Goal: Task Accomplishment & Management: Manage account settings

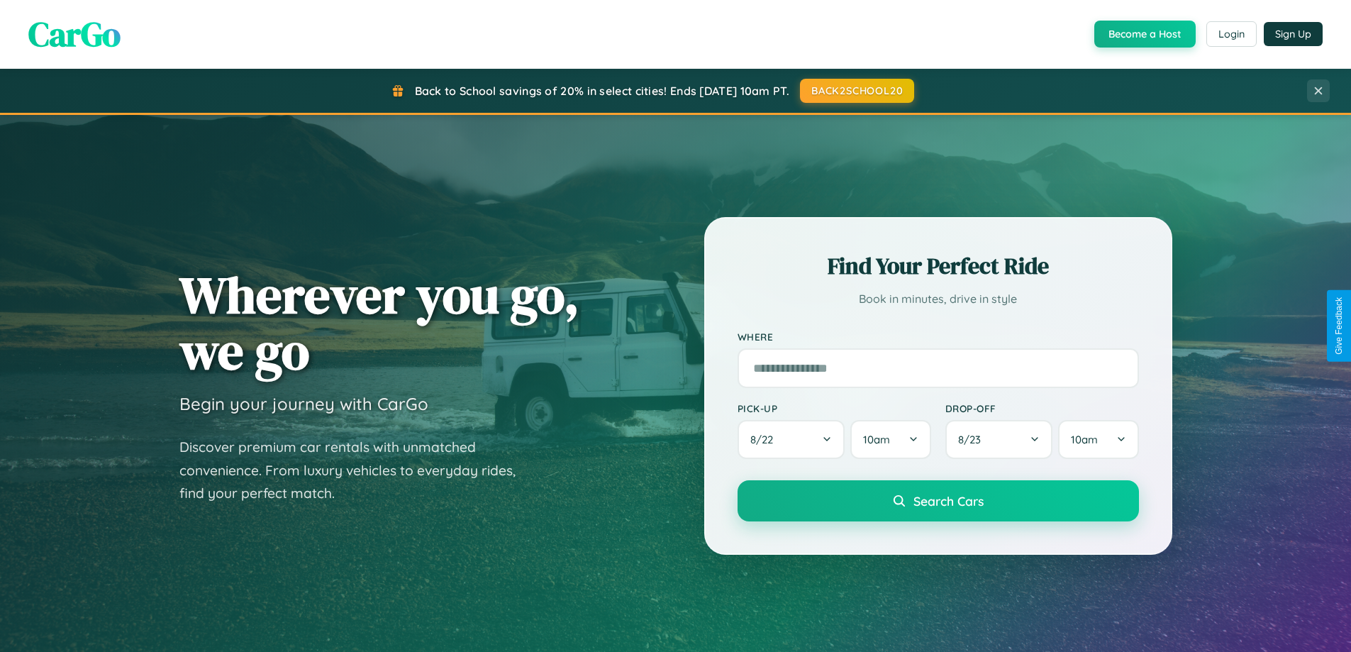
scroll to position [976, 0]
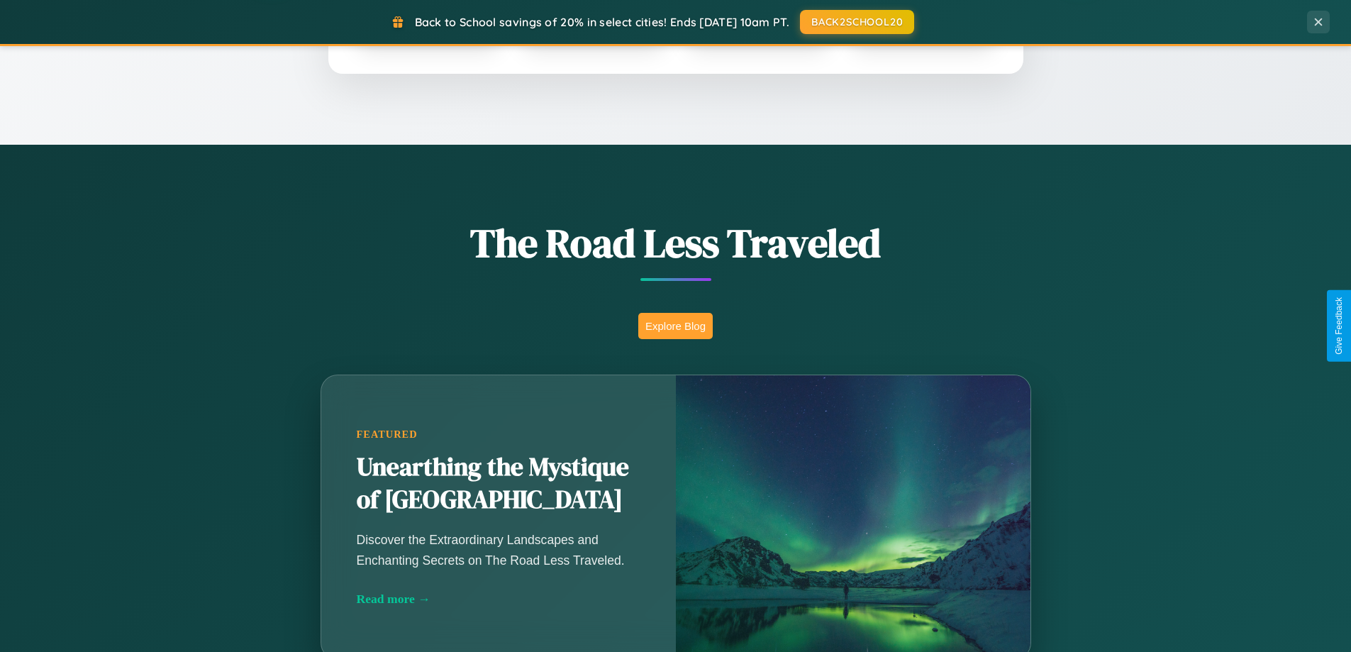
click at [675, 326] on button "Explore Blog" at bounding box center [675, 326] width 74 height 26
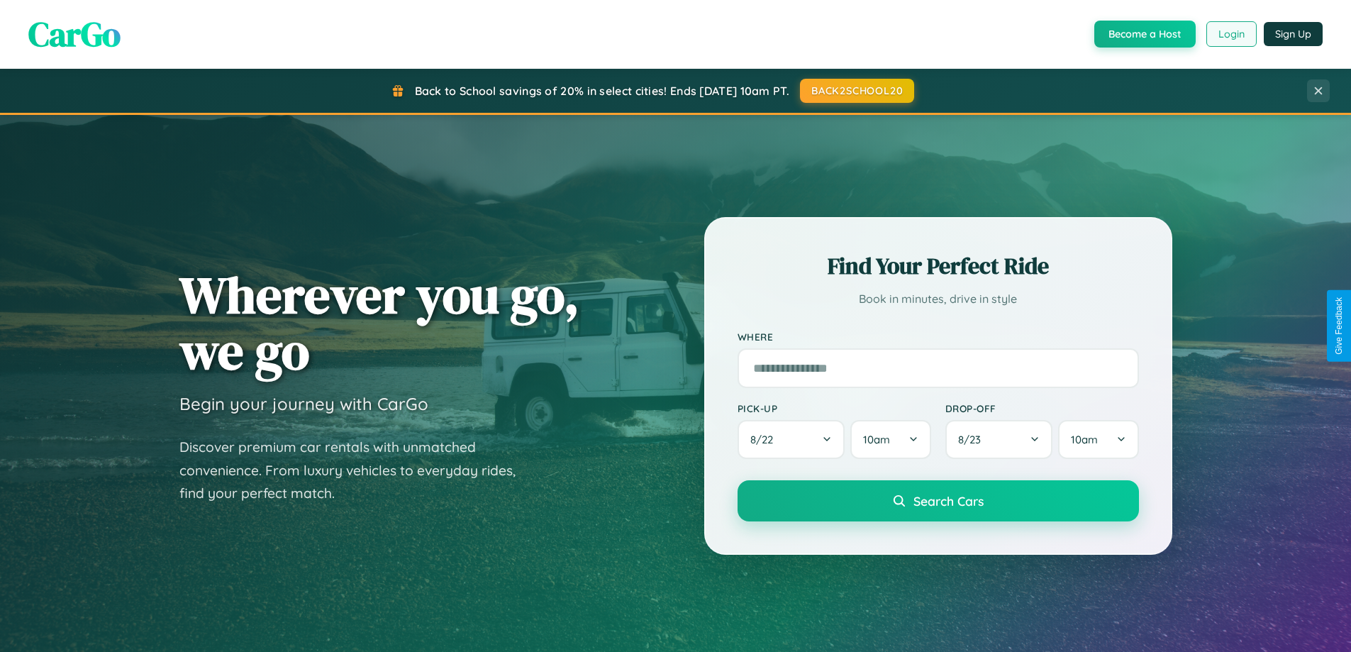
click at [1230, 34] on button "Login" at bounding box center [1231, 34] width 50 height 26
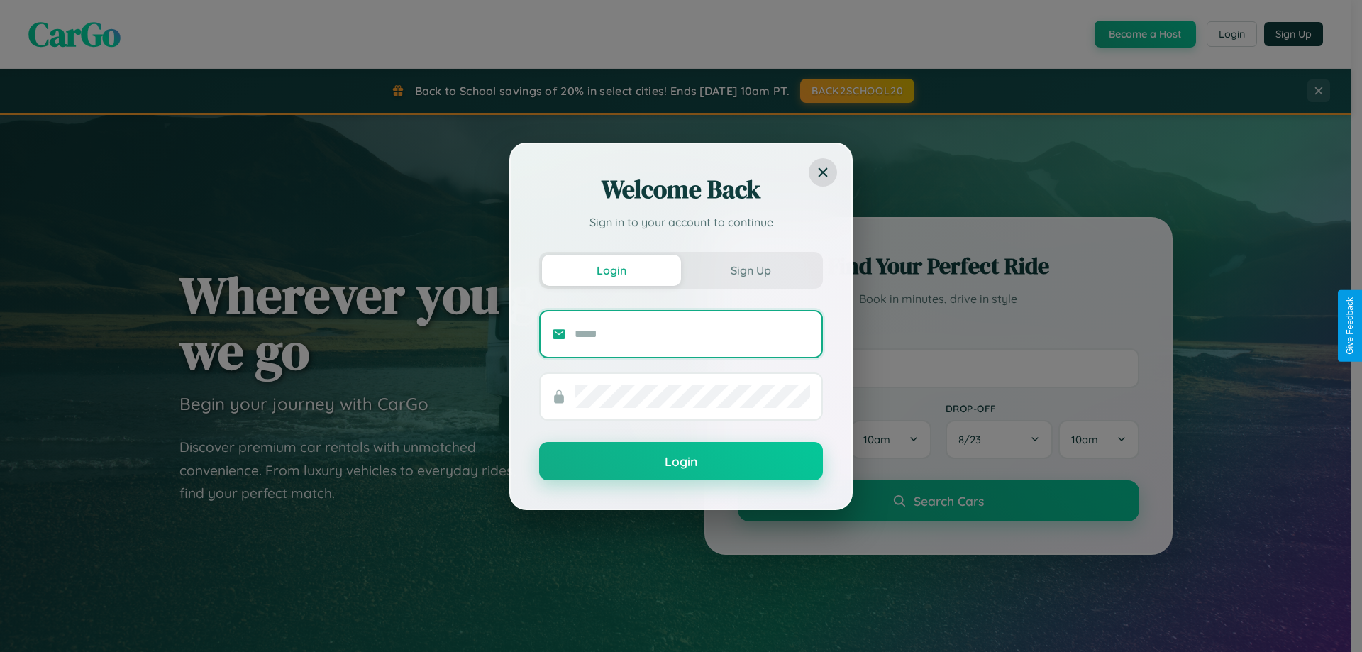
click at [692, 333] on input "text" at bounding box center [691, 334] width 235 height 23
type input "**********"
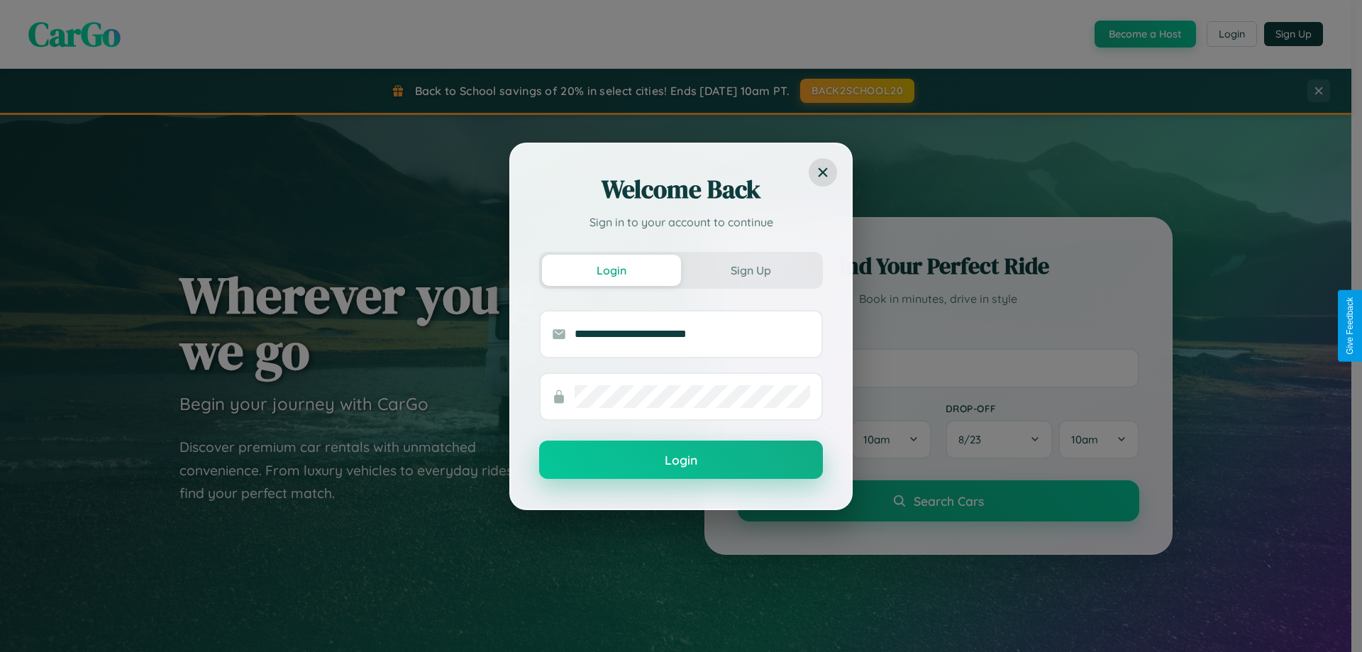
click at [681, 460] on button "Login" at bounding box center [681, 459] width 284 height 38
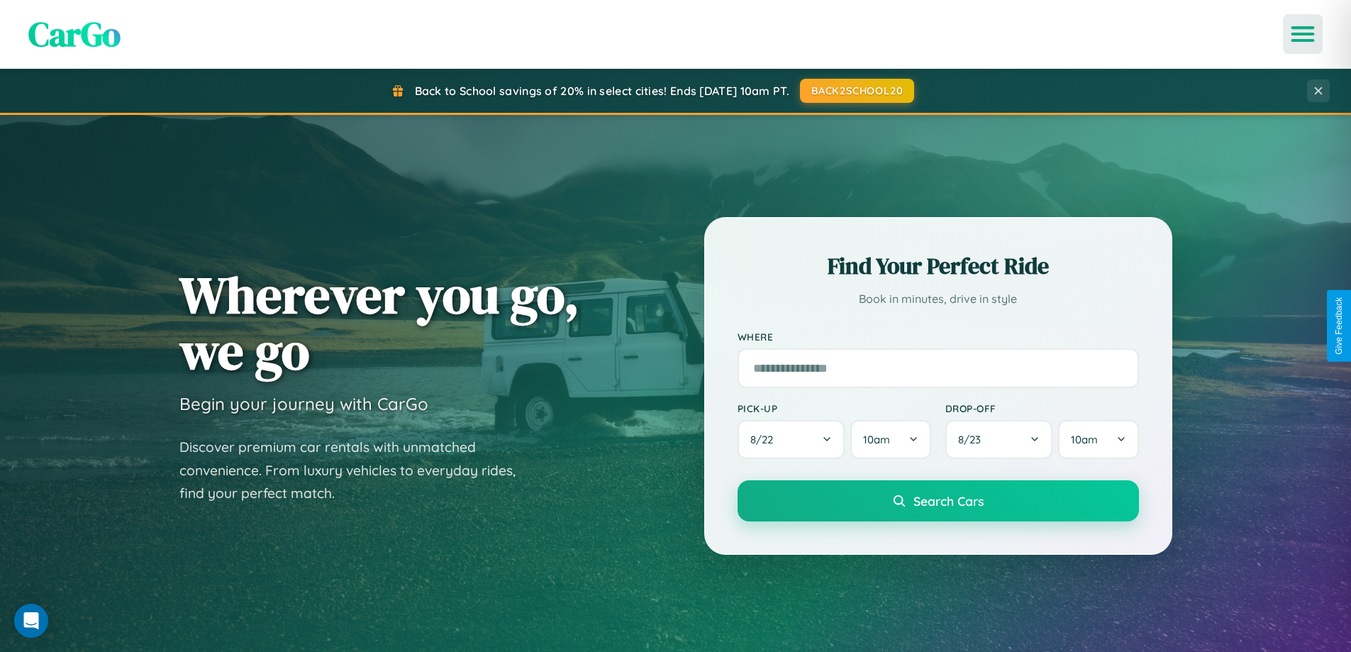
click at [1303, 34] on icon "Open menu" at bounding box center [1303, 34] width 21 height 13
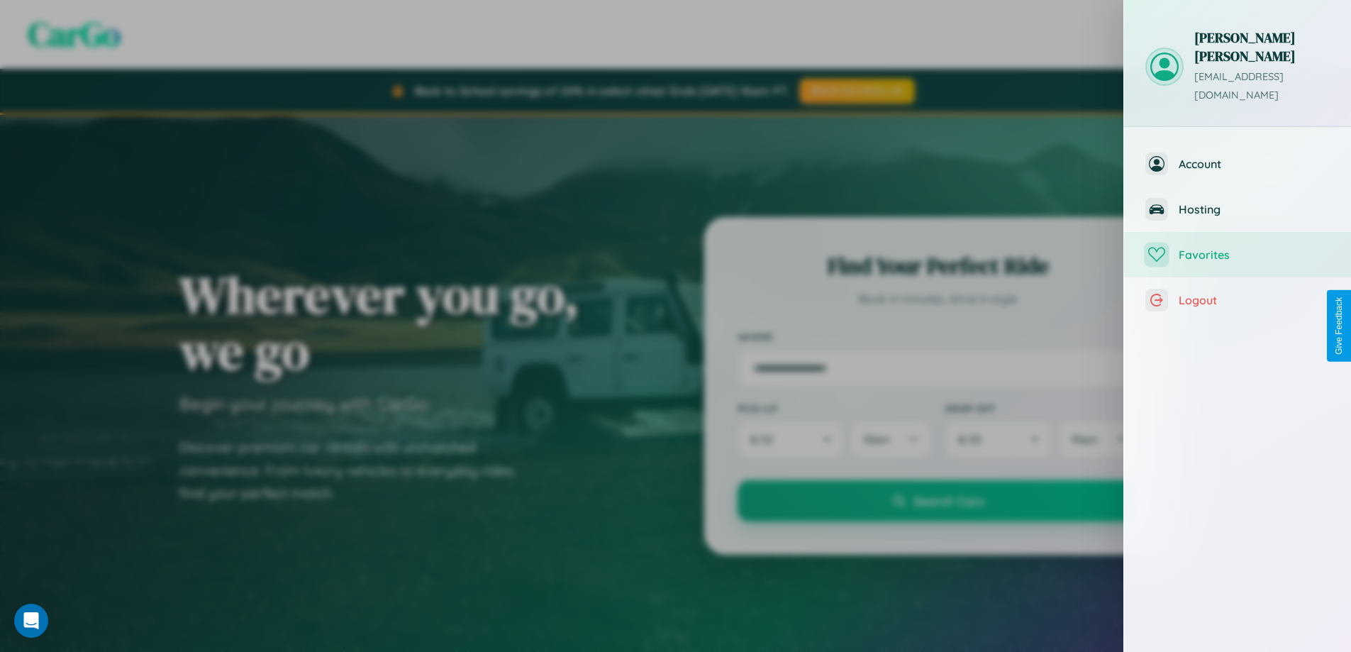
click at [1238, 248] on span "Favorites" at bounding box center [1254, 255] width 151 height 14
